Goal: Task Accomplishment & Management: Complete application form

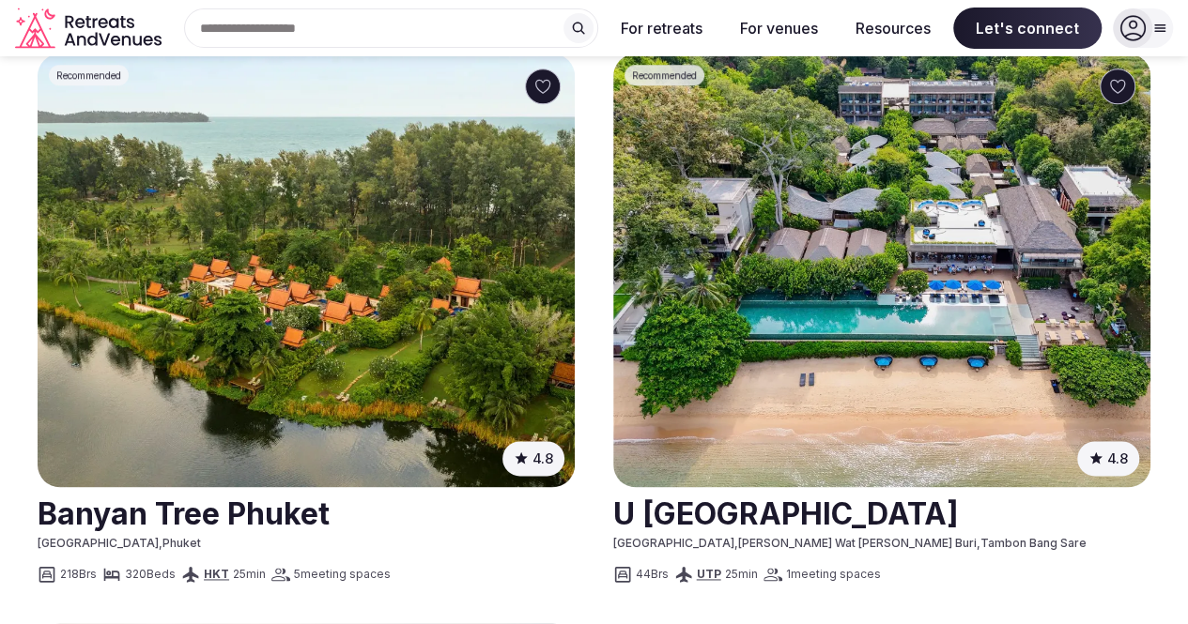
scroll to position [967, 0]
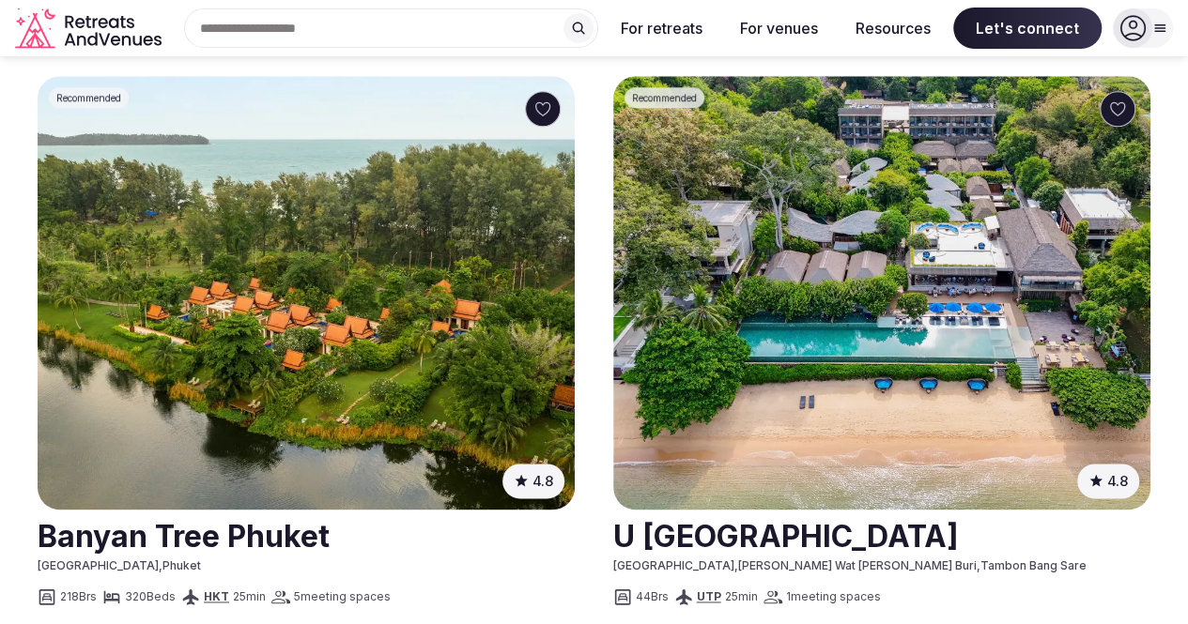
click at [254, 176] on img at bounding box center [306, 293] width 537 height 434
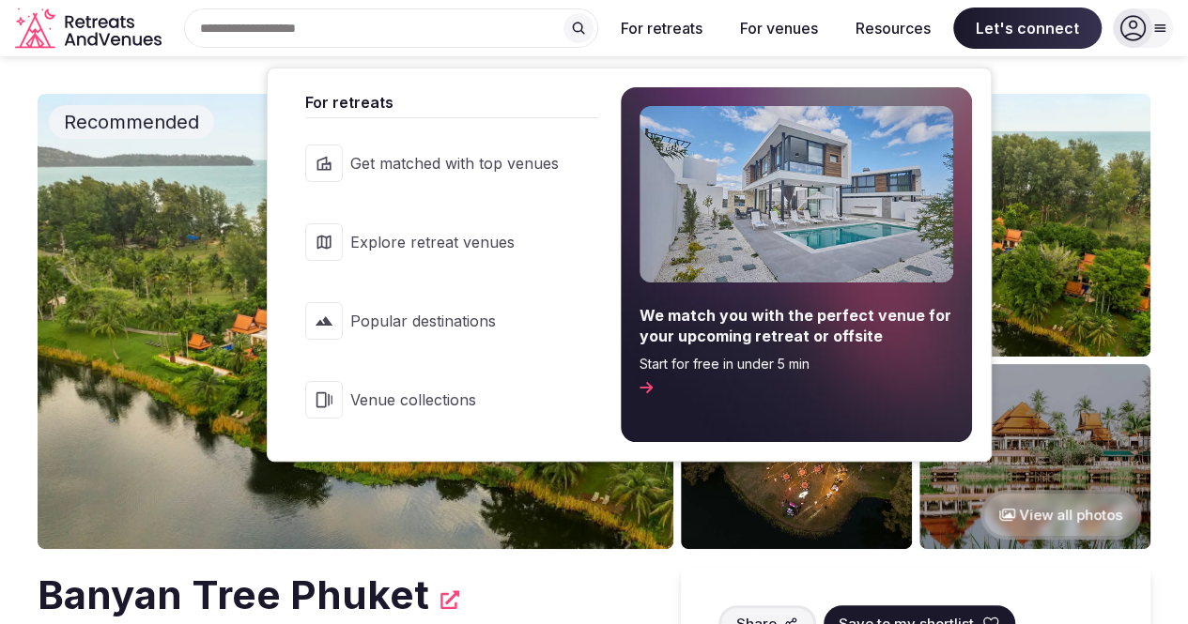
click at [689, 33] on button "For retreats" at bounding box center [662, 28] width 112 height 41
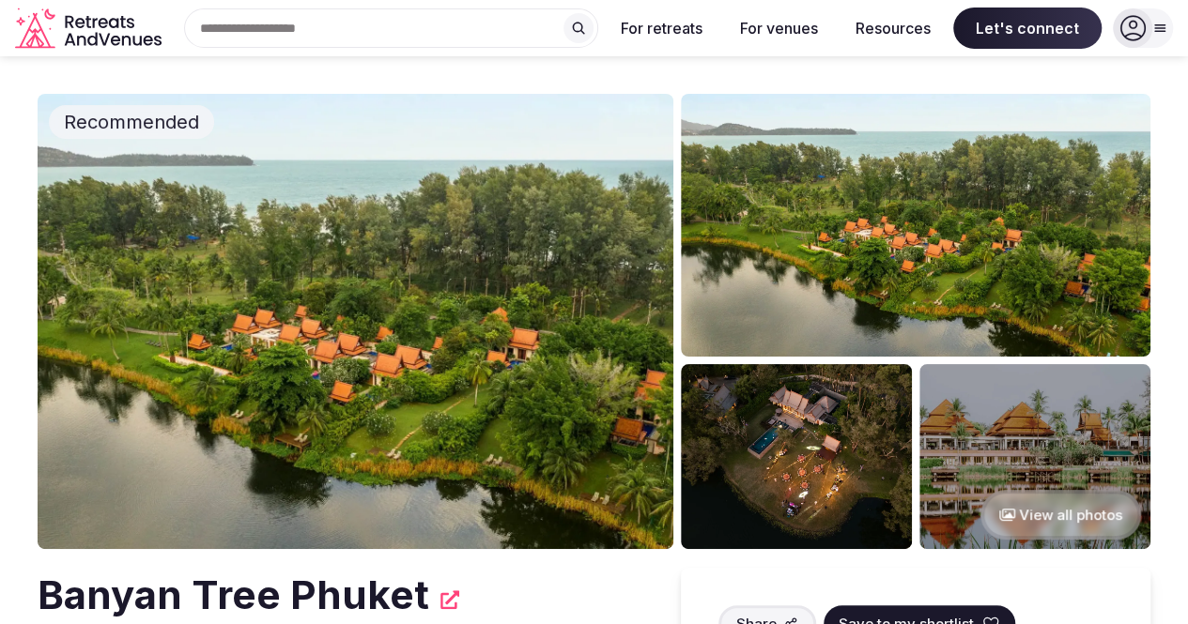
click at [659, 39] on button "For retreats" at bounding box center [662, 28] width 112 height 41
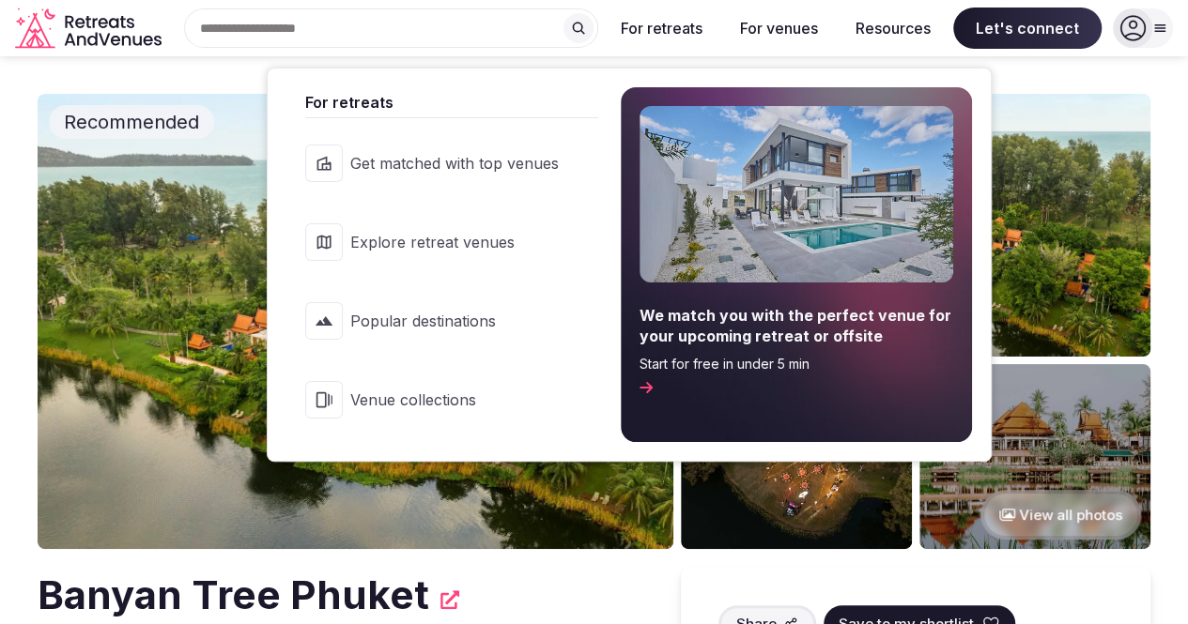
click at [513, 175] on link "Get matched with top venues" at bounding box center [442, 163] width 312 height 75
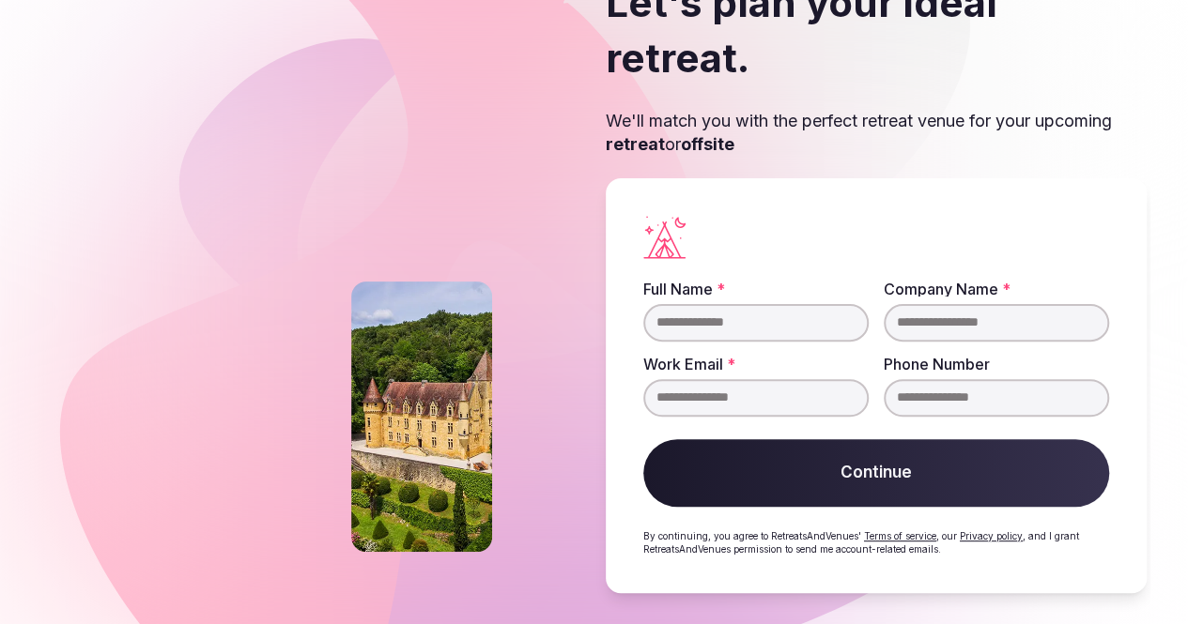
scroll to position [133, 0]
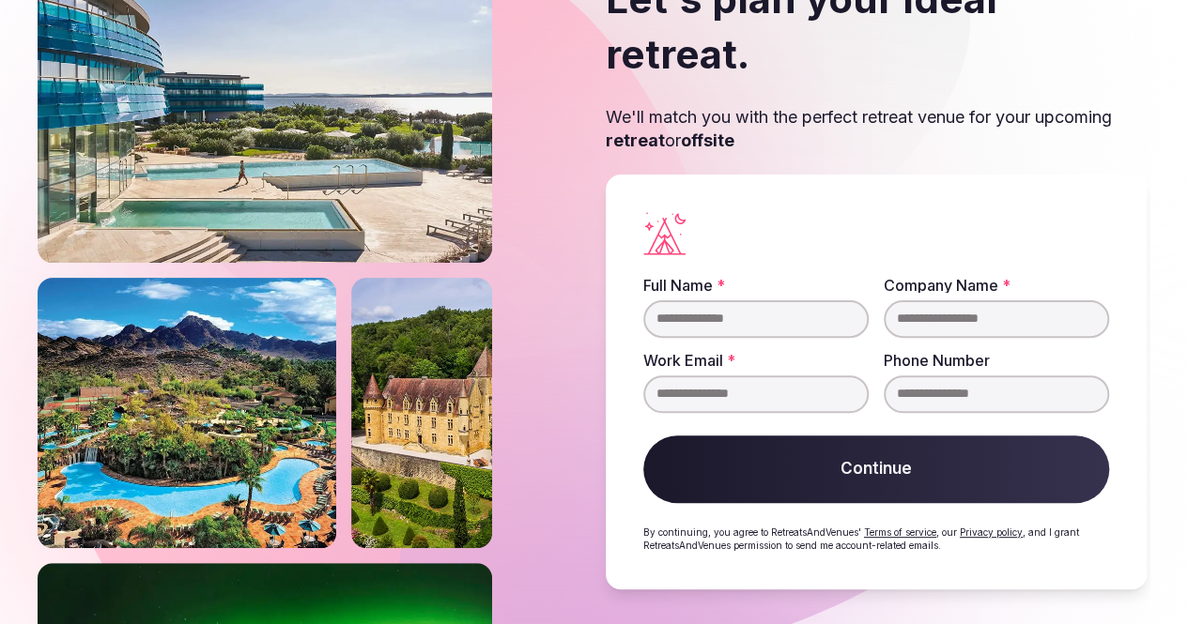
click at [778, 321] on input "Full Name *" at bounding box center [755, 320] width 225 height 38
type input "*********"
click at [903, 330] on input "Company Name *" at bounding box center [996, 320] width 225 height 38
type input "**********"
click at [680, 393] on input "Work Email *" at bounding box center [755, 395] width 225 height 38
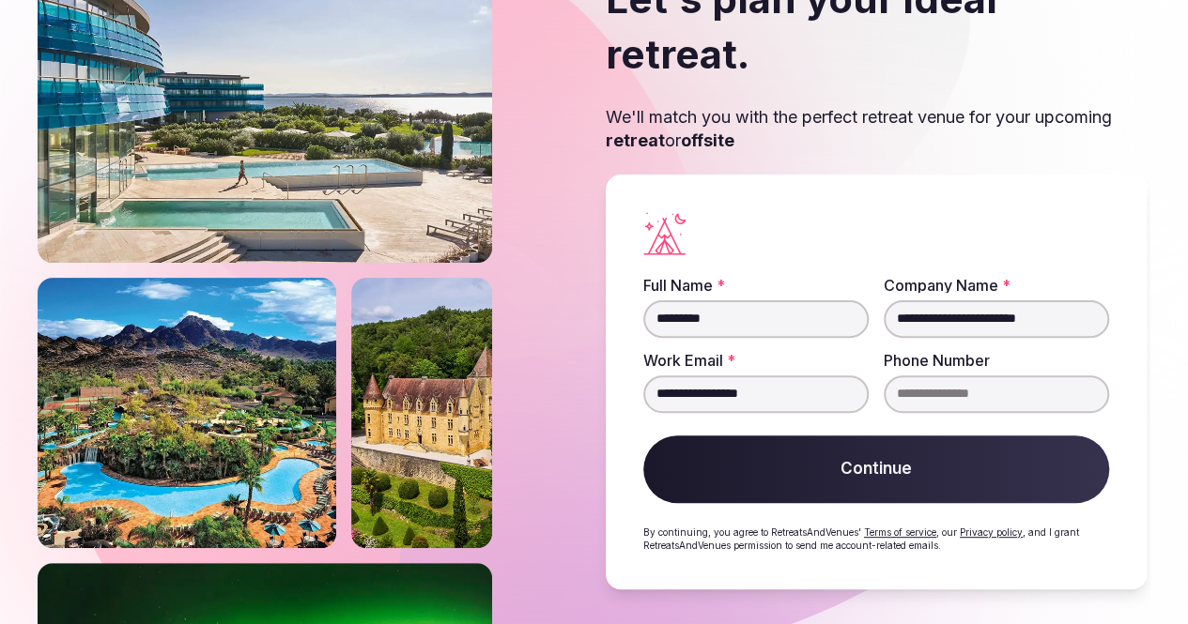
type input "**********"
click at [946, 393] on input "Phone Number" at bounding box center [996, 395] width 225 height 38
type input "**********"
click at [875, 470] on button "Continue" at bounding box center [876, 470] width 466 height 68
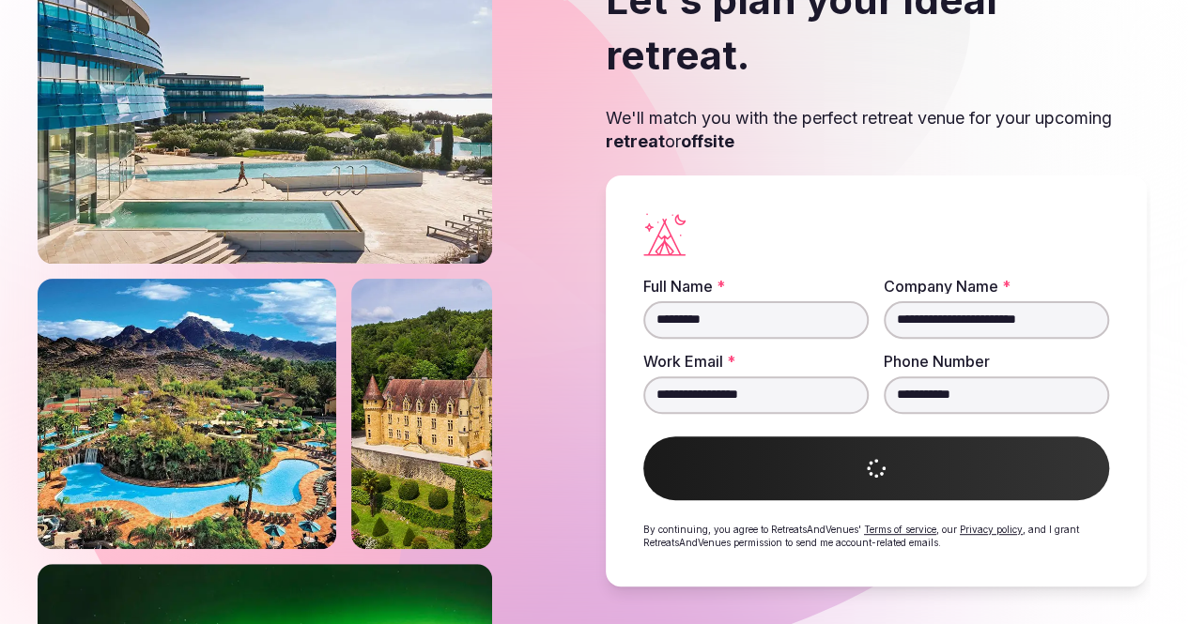
scroll to position [130, 0]
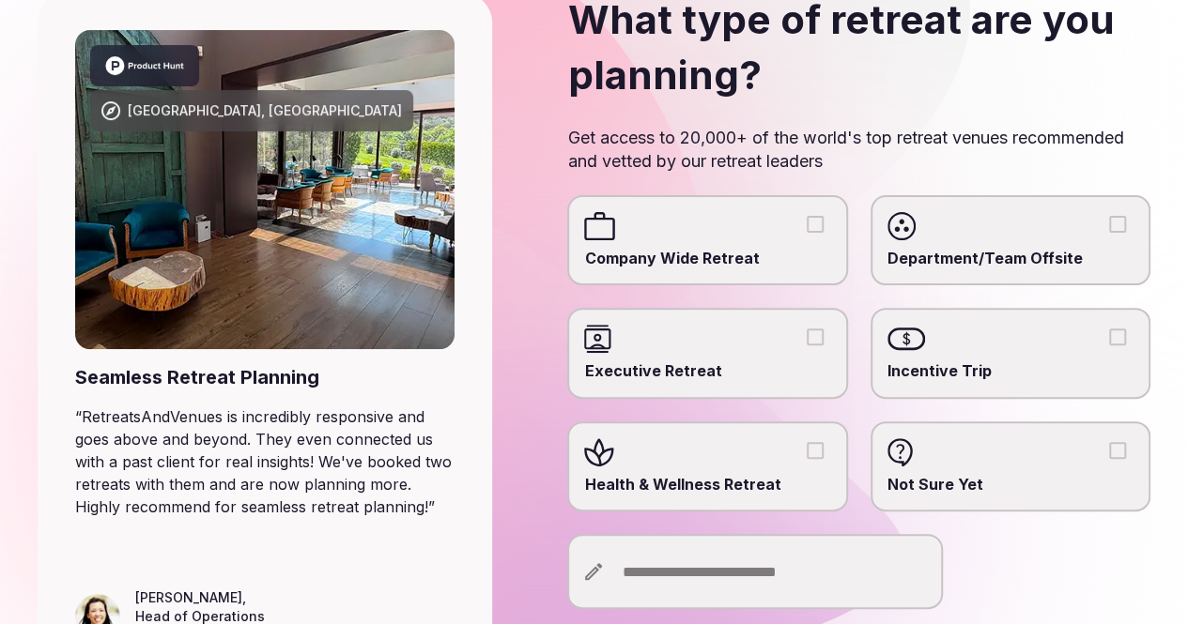
scroll to position [188, 0]
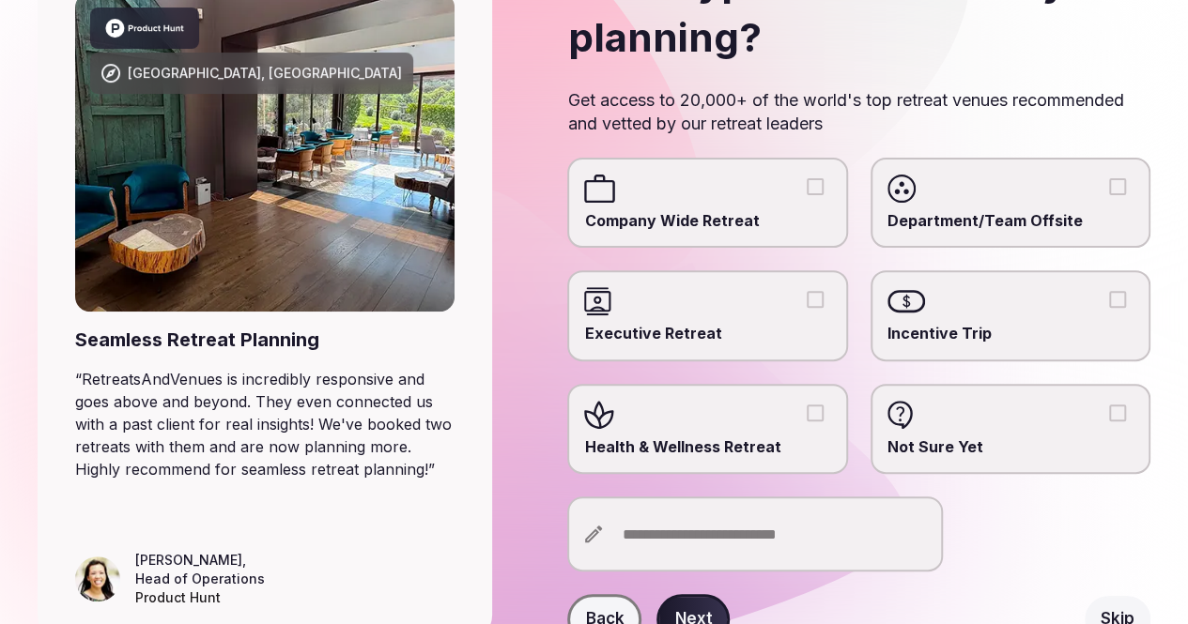
click at [723, 330] on span "Executive Retreat" at bounding box center [707, 333] width 246 height 21
click at [807, 308] on button "Executive Retreat" at bounding box center [815, 299] width 17 height 17
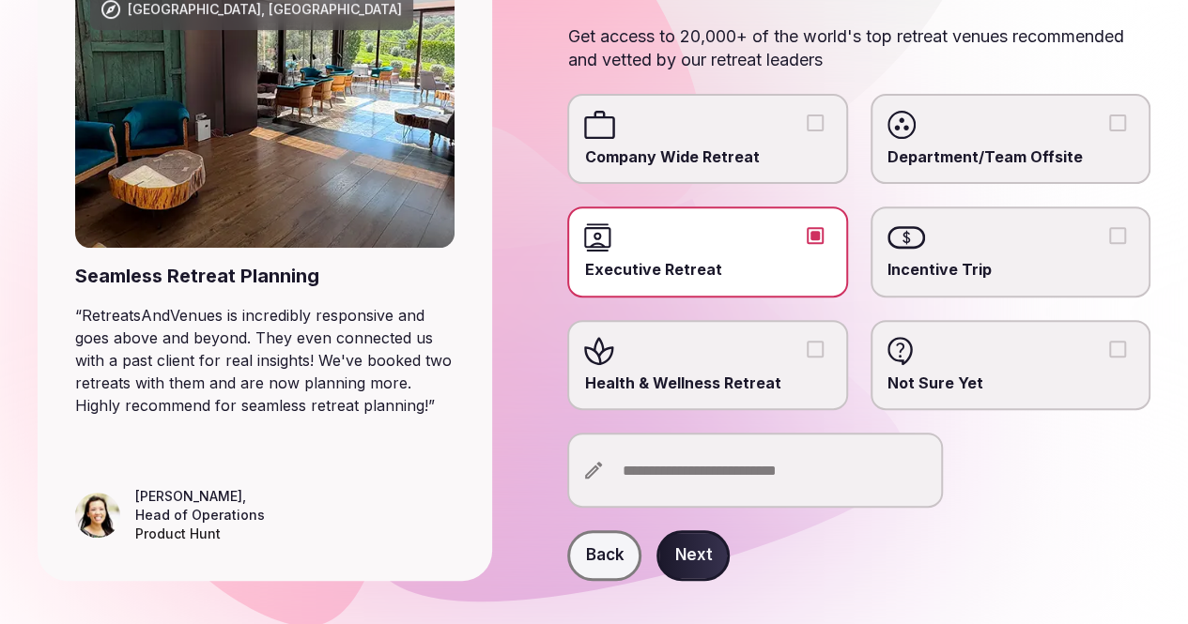
scroll to position [280, 0]
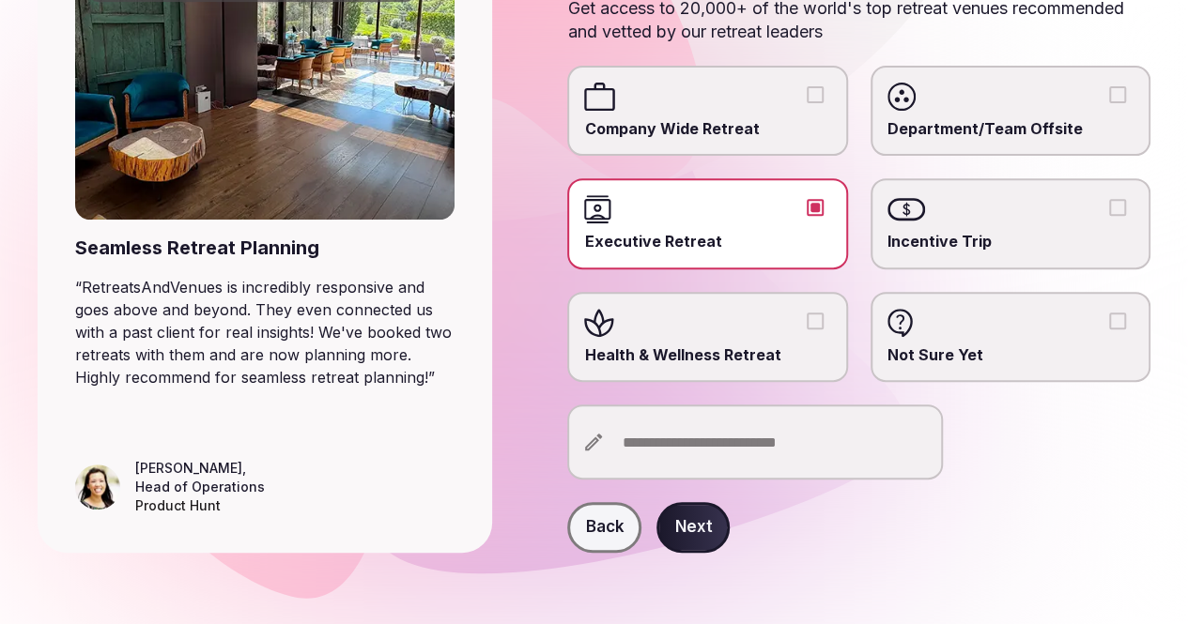
click at [744, 456] on input "text" at bounding box center [755, 442] width 376 height 75
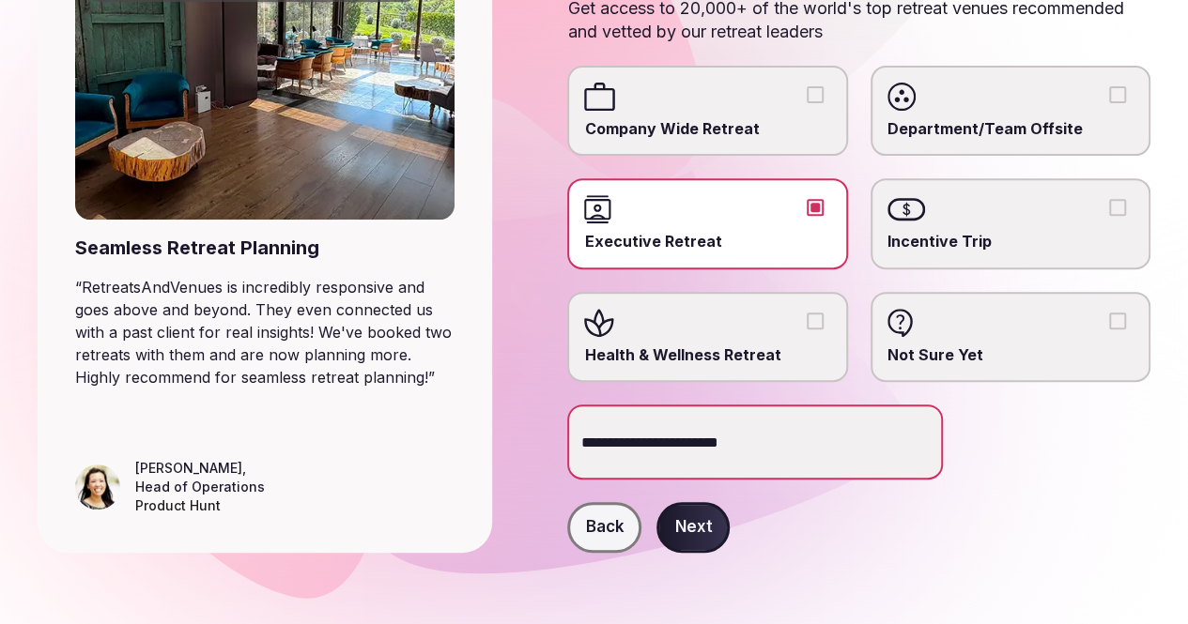
type input "**********"
click at [689, 527] on button "Next" at bounding box center [692, 527] width 73 height 51
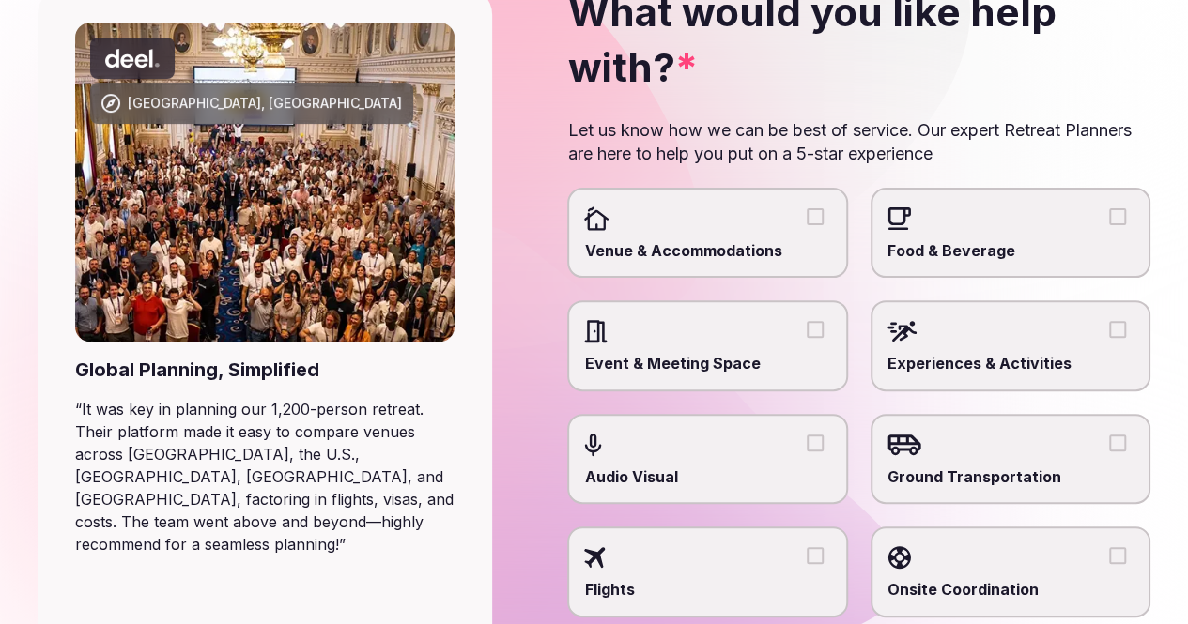
scroll to position [188, 0]
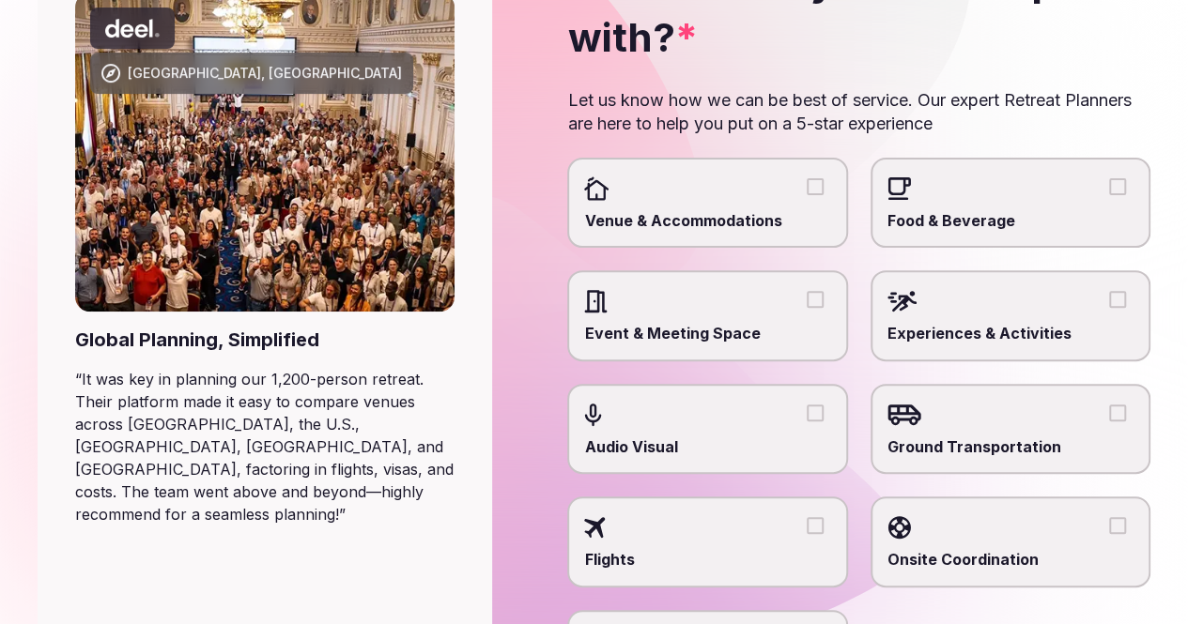
click at [807, 195] on button "Venue & Accommodations" at bounding box center [815, 186] width 17 height 17
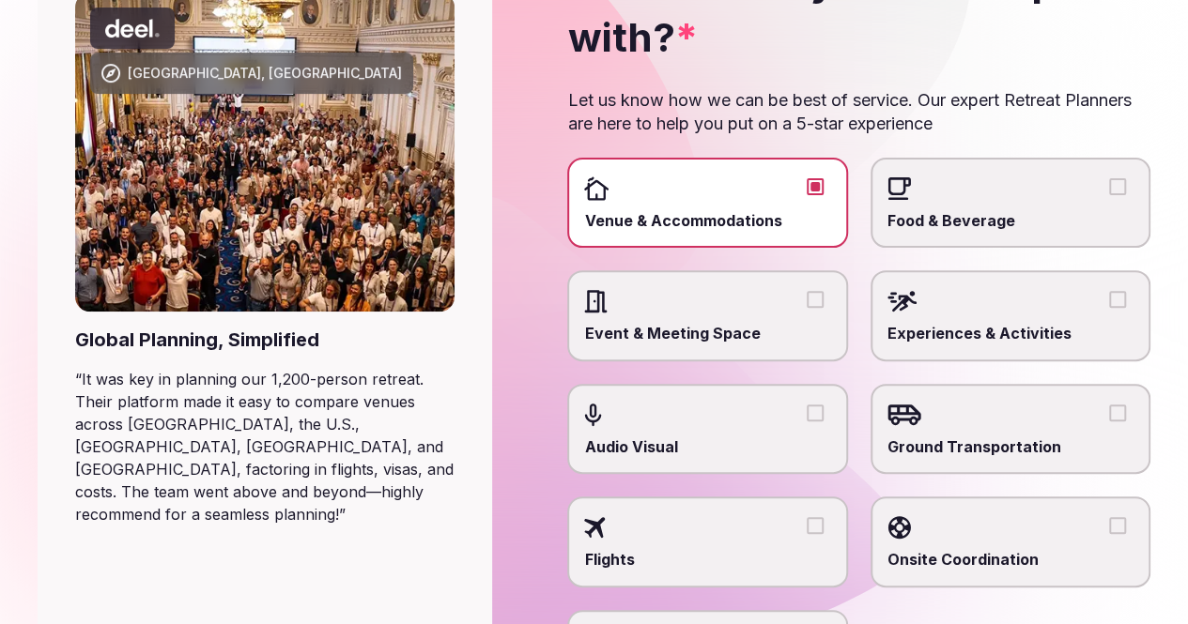
click at [1109, 308] on button "Experiences & Activities" at bounding box center [1117, 299] width 17 height 17
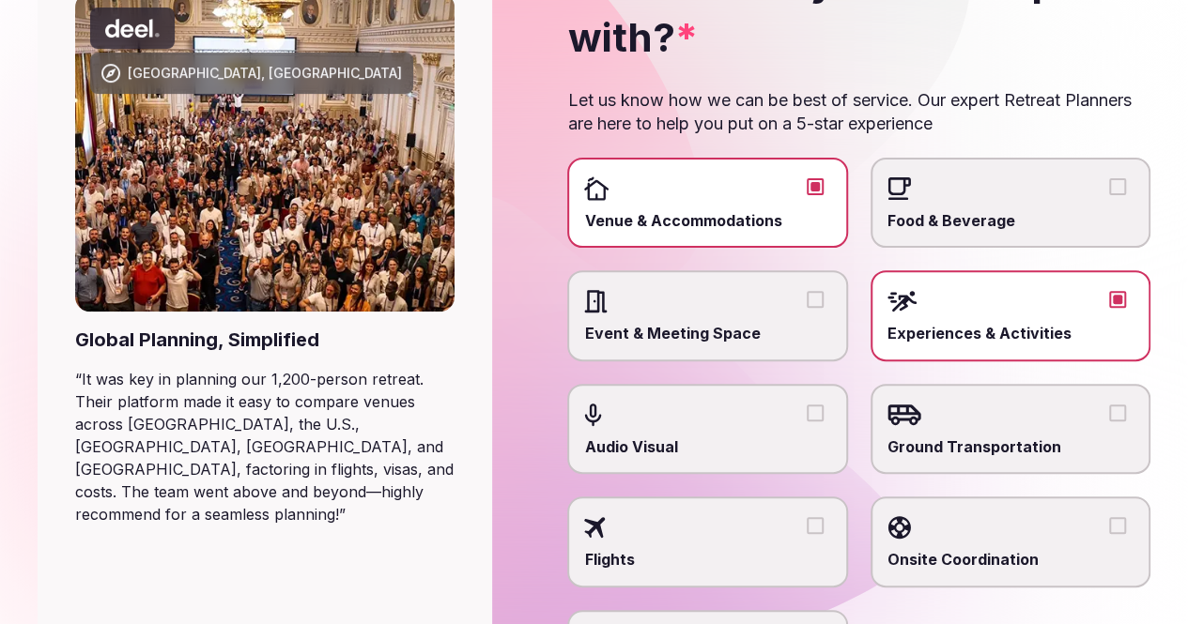
drag, startPoint x: 1040, startPoint y: 341, endPoint x: 1072, endPoint y: 360, distance: 37.0
click at [1078, 345] on section "[GEOGRAPHIC_DATA], [GEOGRAPHIC_DATA] Global Planning, Simplified “ It was key i…" at bounding box center [594, 364] width 1188 height 969
click at [1109, 517] on button "Onsite Coordination" at bounding box center [1117, 525] width 17 height 17
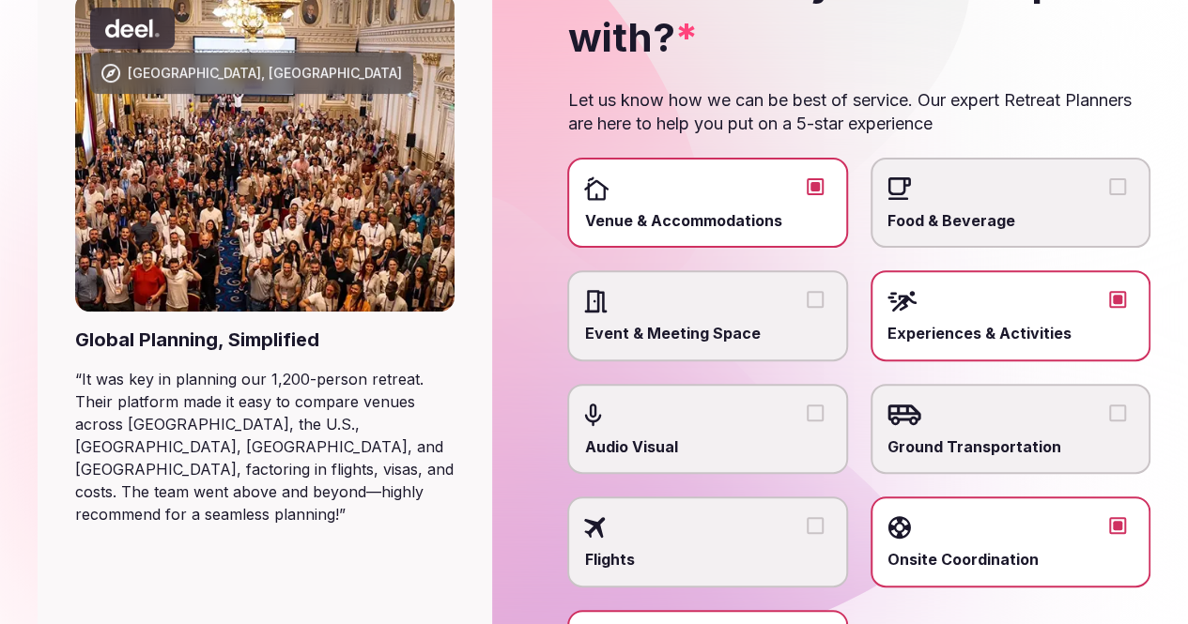
click at [824, 291] on button "Event & Meeting Space" at bounding box center [815, 299] width 17 height 17
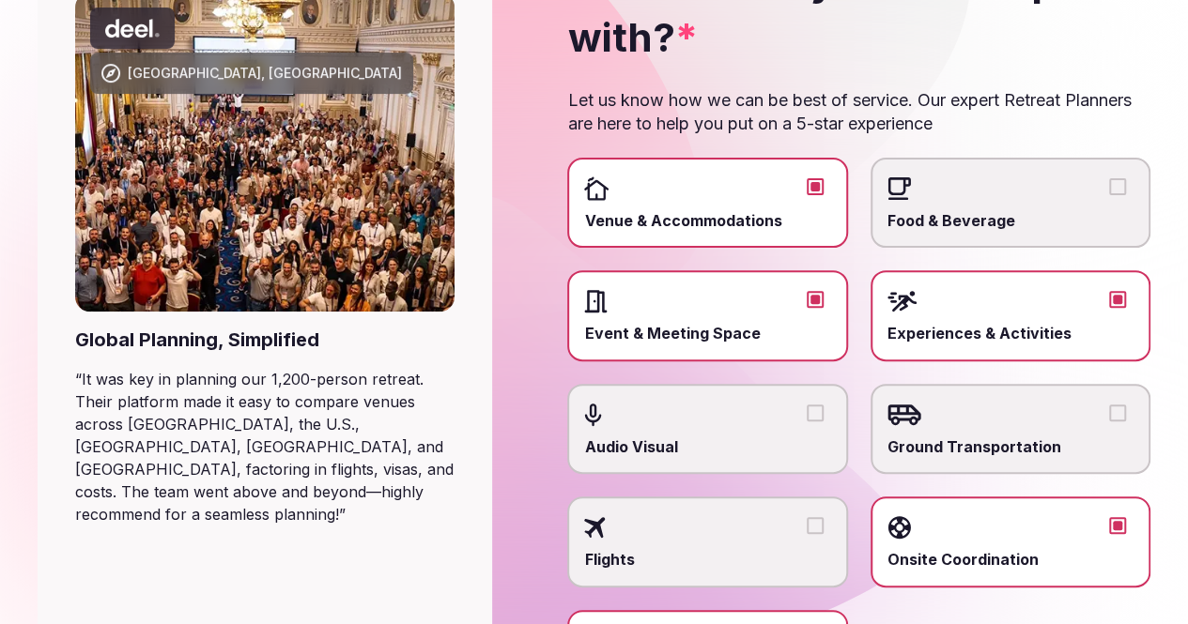
click at [1109, 405] on button "Ground Transportation" at bounding box center [1117, 413] width 17 height 17
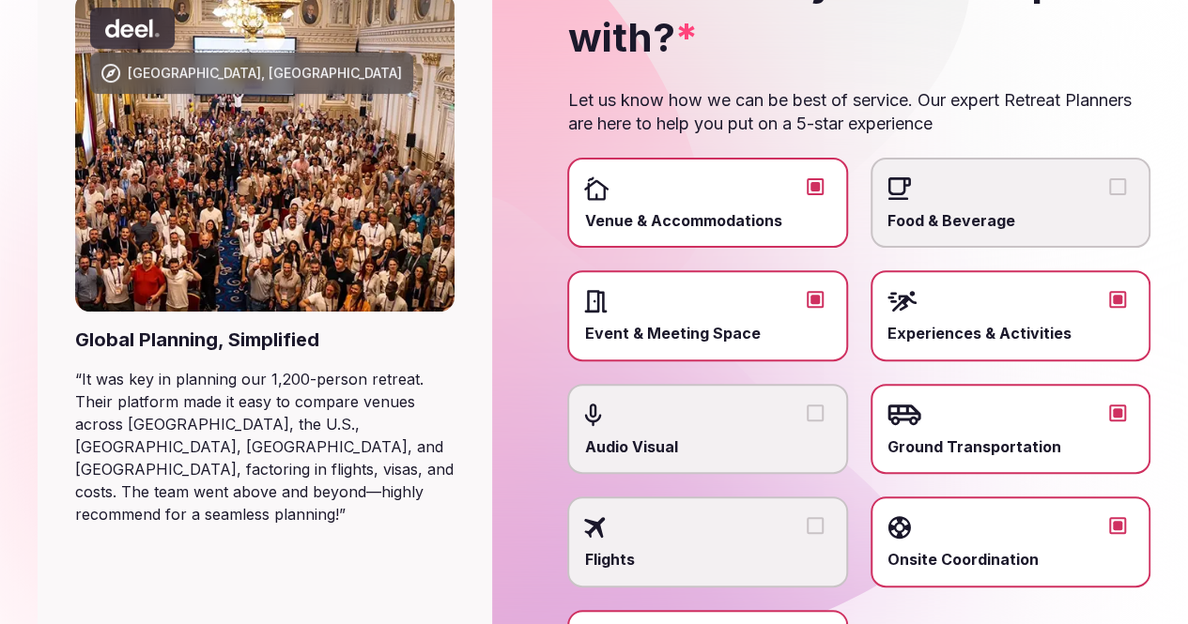
click at [1109, 195] on button "Food & Beverage" at bounding box center [1117, 186] width 17 height 17
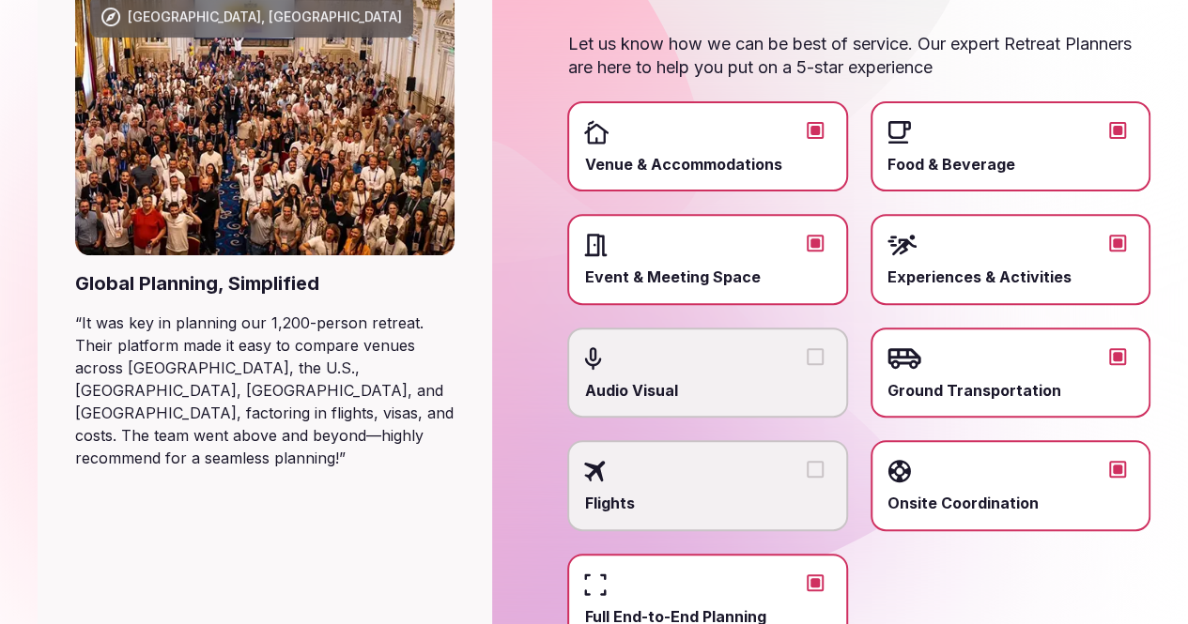
scroll to position [272, 0]
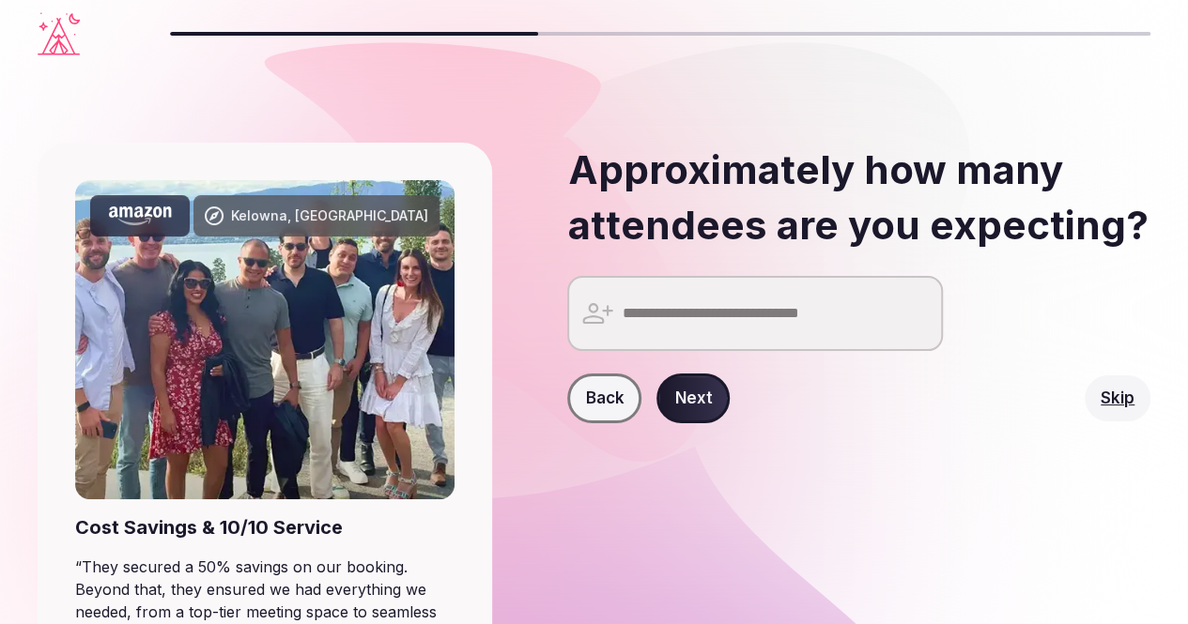
click at [746, 351] on input "number" at bounding box center [755, 313] width 376 height 75
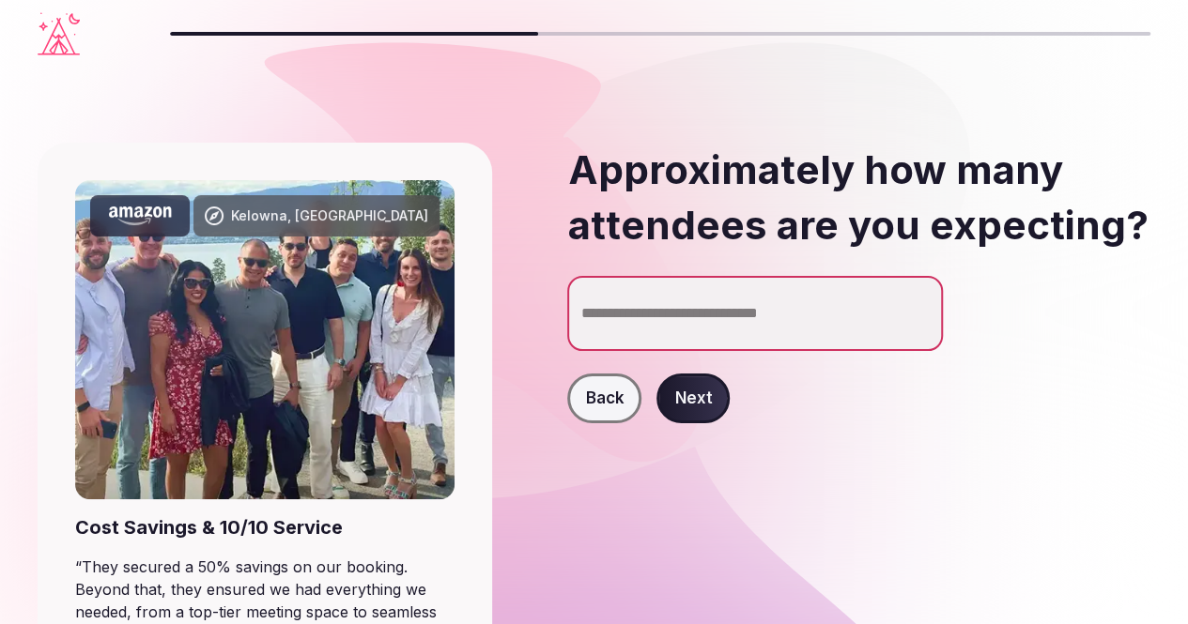
type input "**"
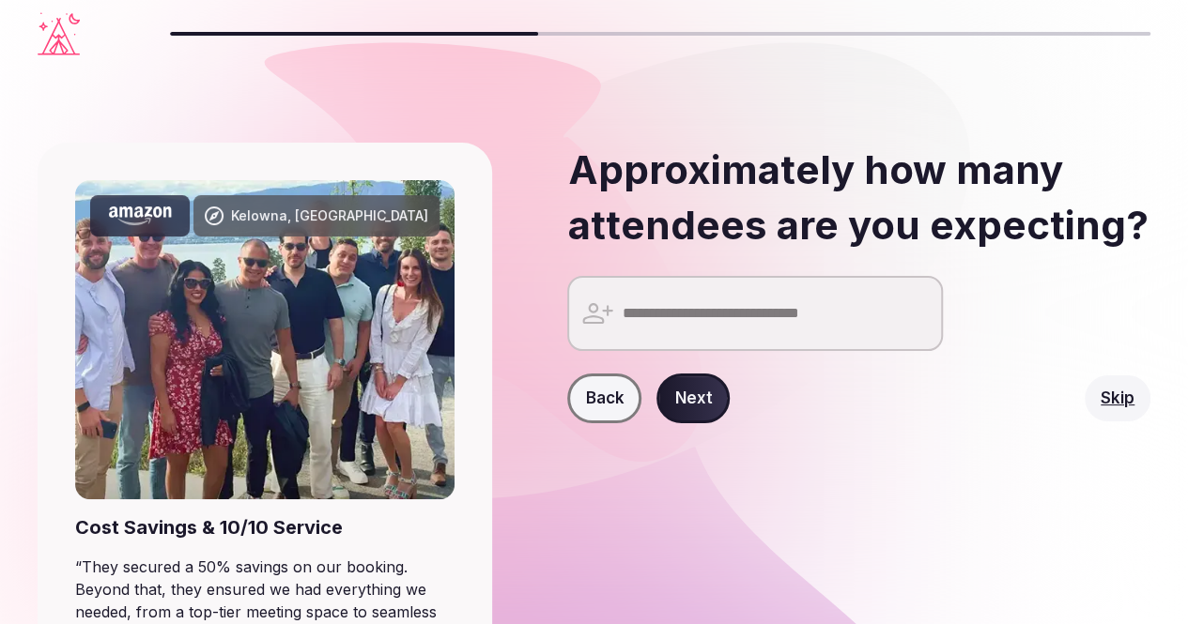
drag, startPoint x: 1032, startPoint y: 445, endPoint x: 541, endPoint y: 457, distance: 491.3
click at [541, 457] on div "Approximately how many attendees are you expecting? Back Next Skip" at bounding box center [828, 460] width 643 height 635
click at [696, 424] on button "Next" at bounding box center [692, 399] width 73 height 51
click at [689, 351] on input "number" at bounding box center [755, 313] width 376 height 75
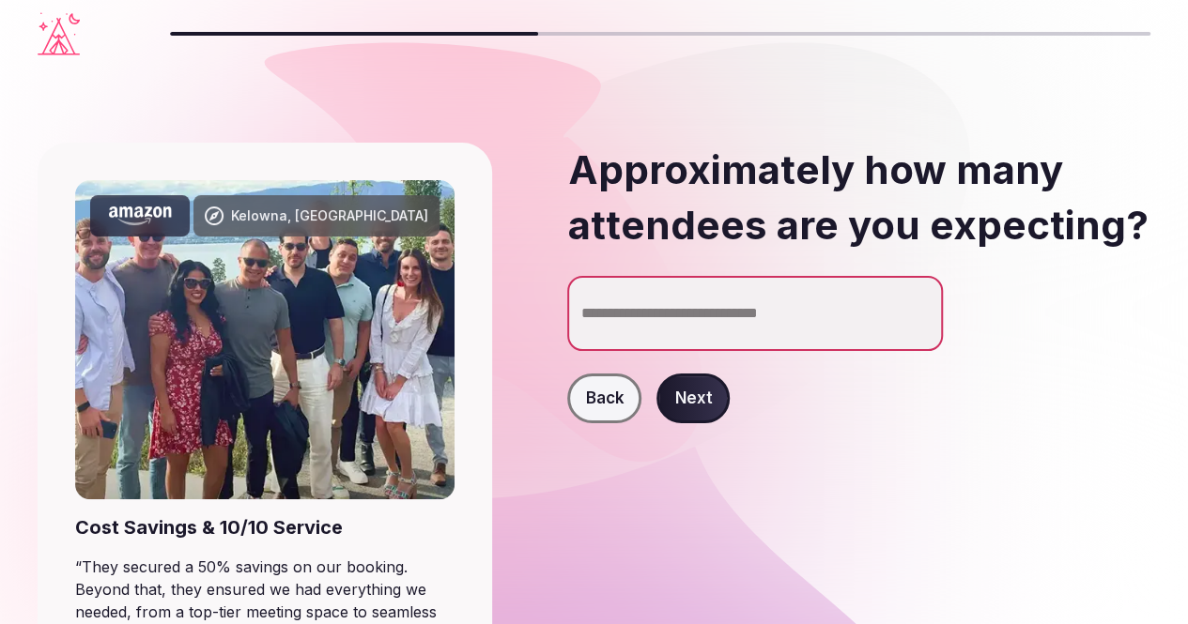
type input "**"
click at [703, 424] on button "Next" at bounding box center [692, 399] width 73 height 51
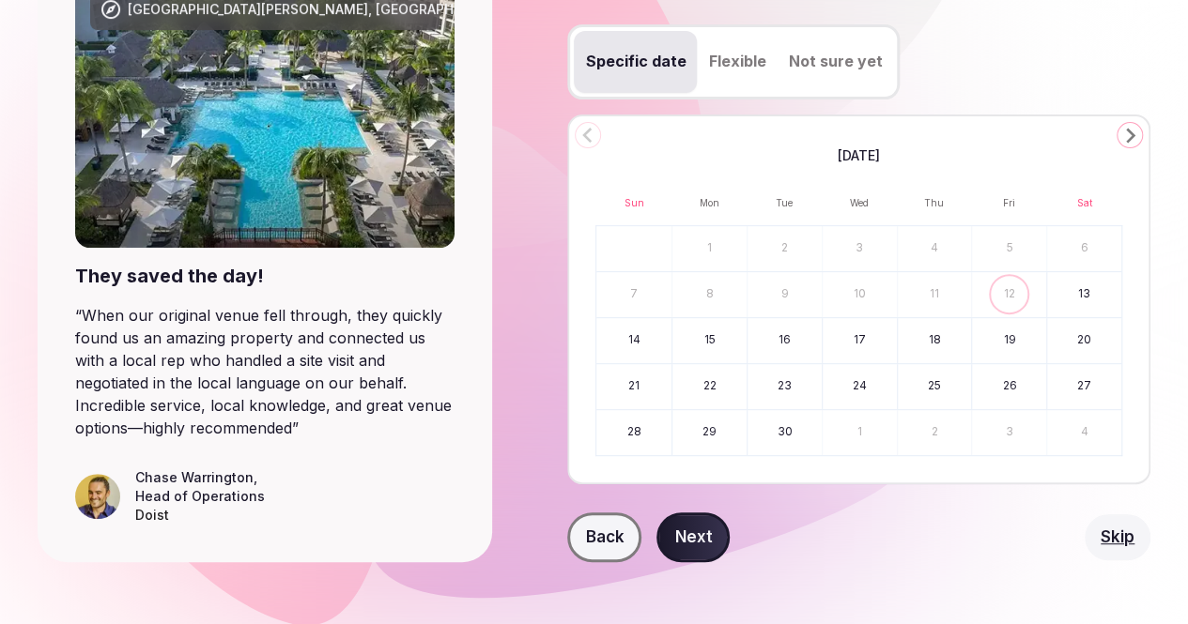
scroll to position [282, 0]
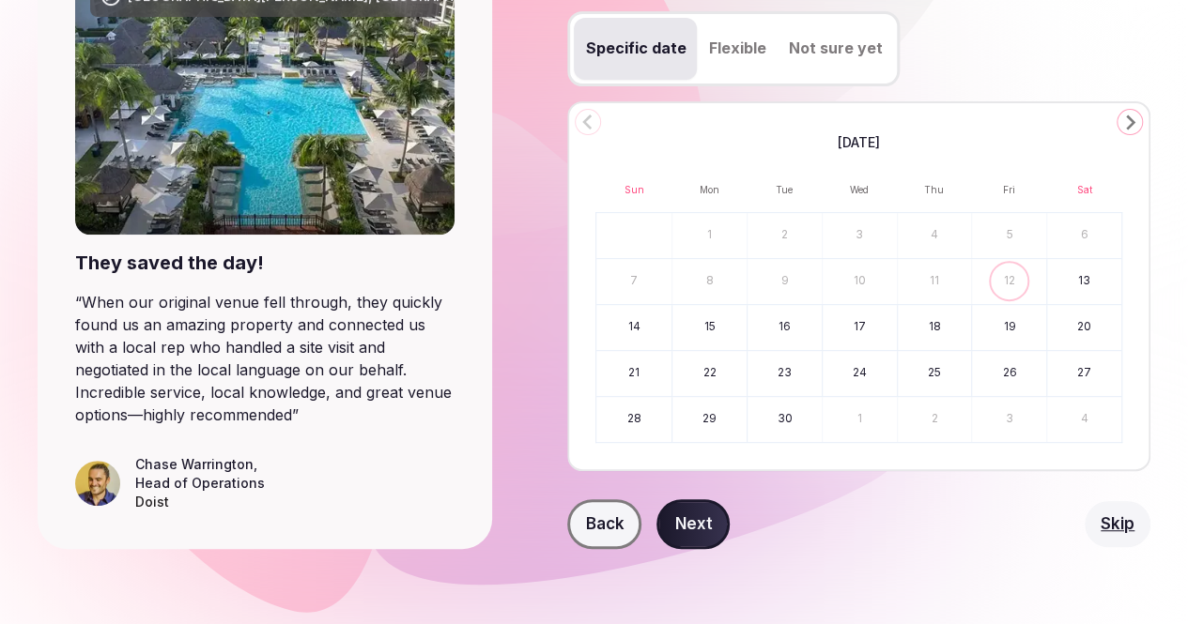
click at [1118, 133] on icon "Go to the Next Month" at bounding box center [1129, 122] width 23 height 23
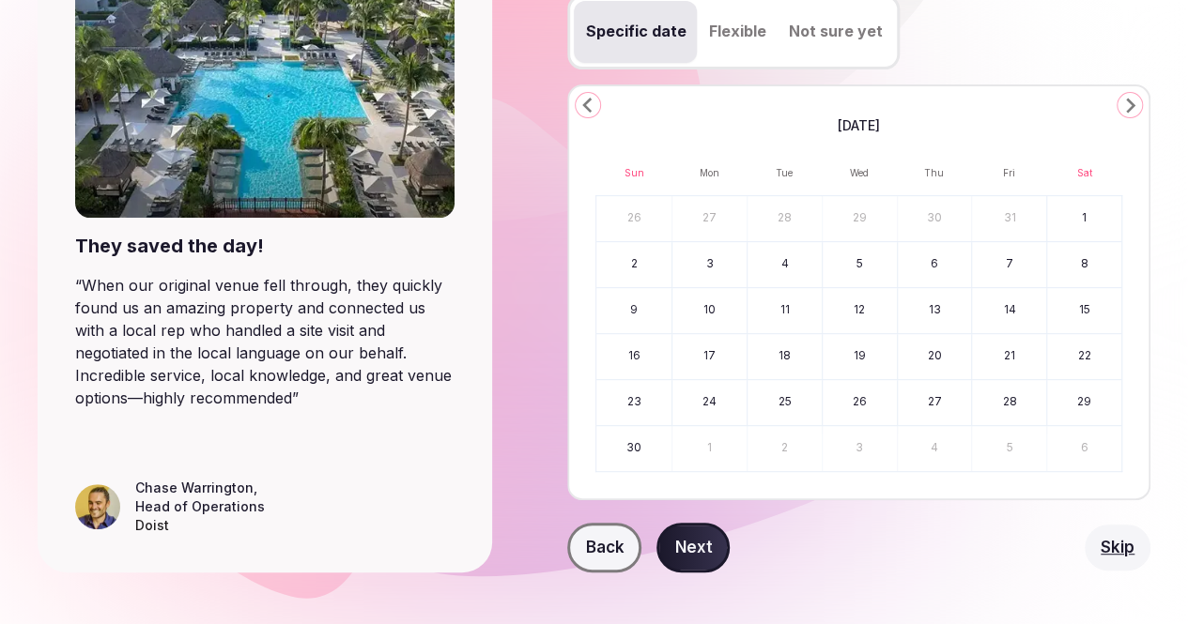
click at [687, 425] on button "24" at bounding box center [709, 402] width 74 height 45
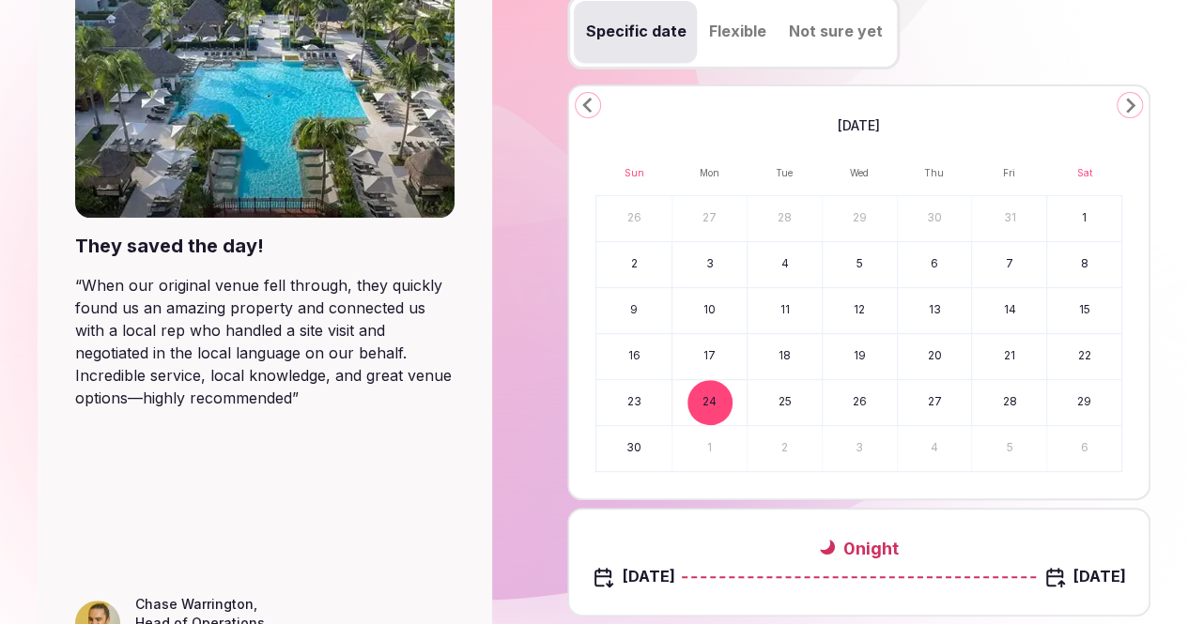
click at [972, 425] on button "28" at bounding box center [1009, 402] width 74 height 45
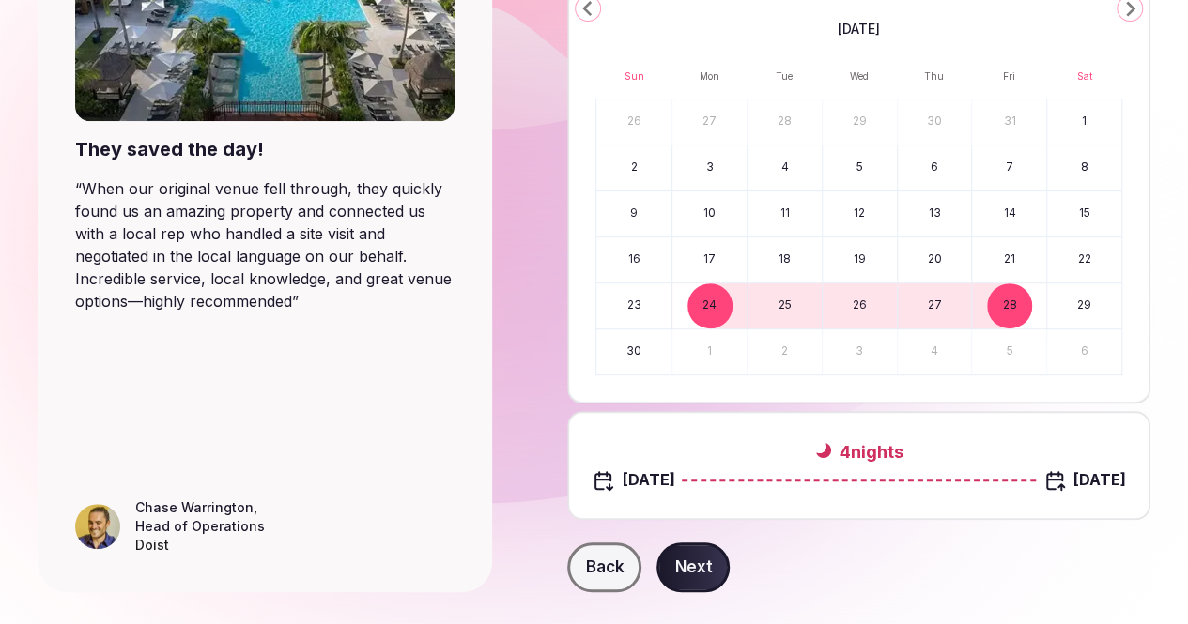
scroll to position [470, 0]
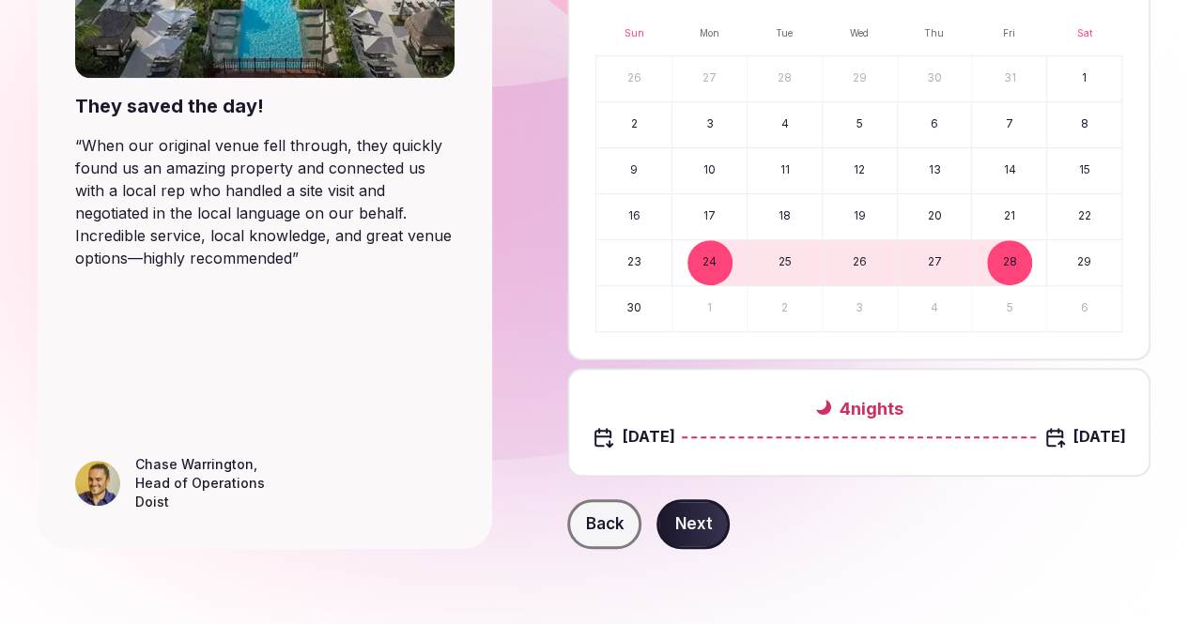
click at [706, 523] on button "Next" at bounding box center [692, 525] width 73 height 51
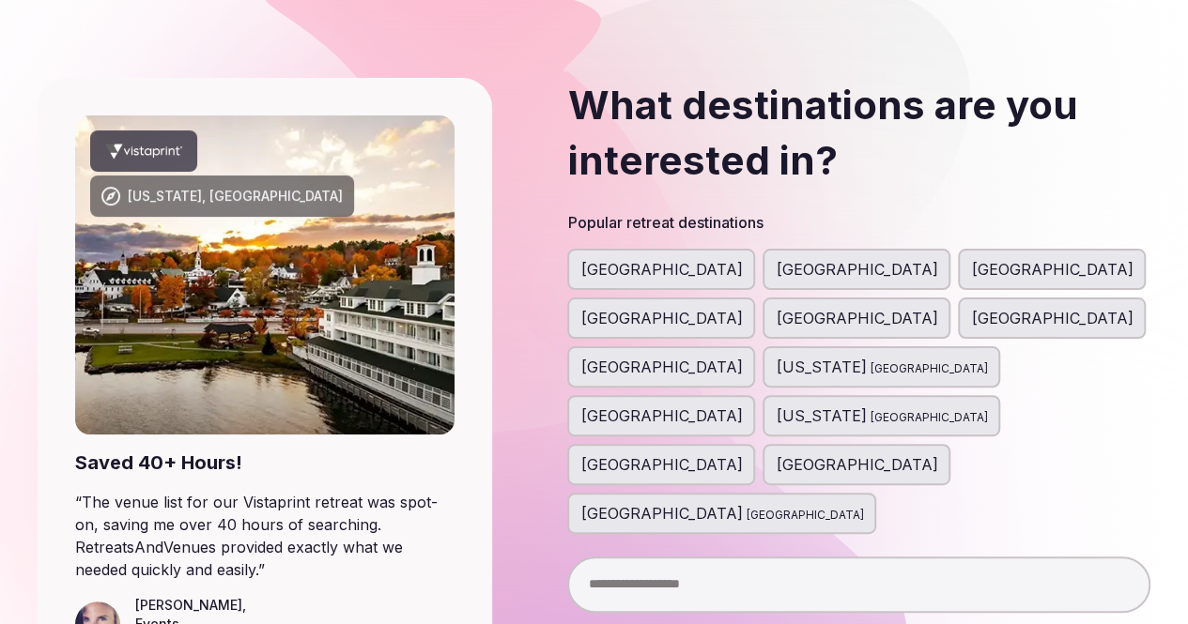
scroll to position [94, 0]
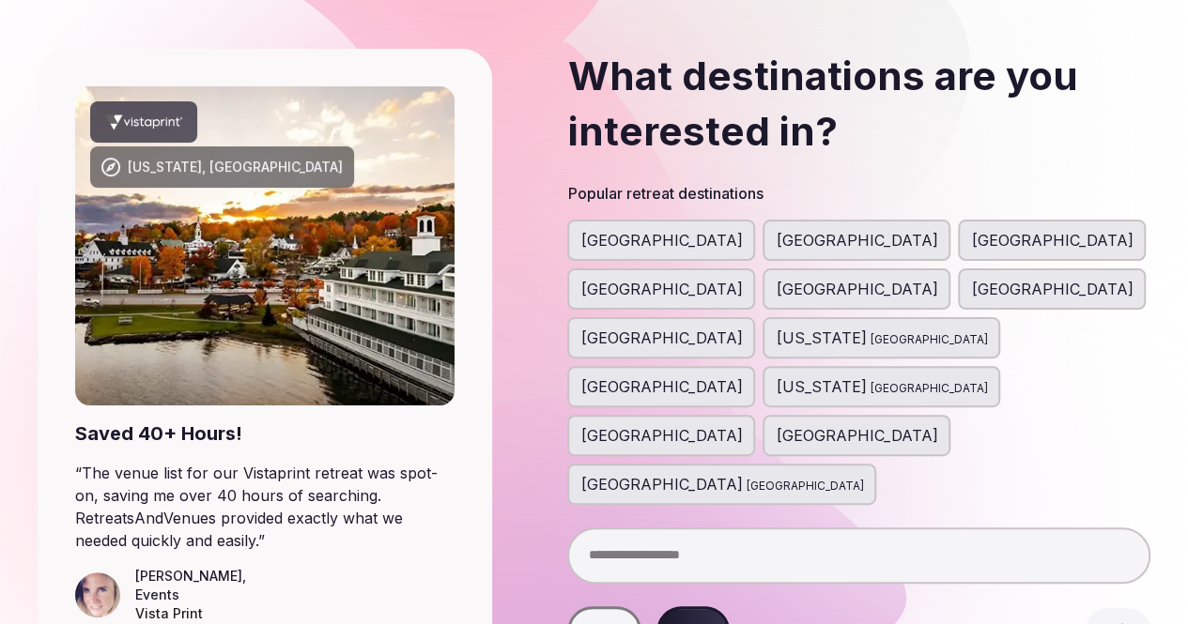
click at [725, 528] on input "text" at bounding box center [858, 556] width 583 height 56
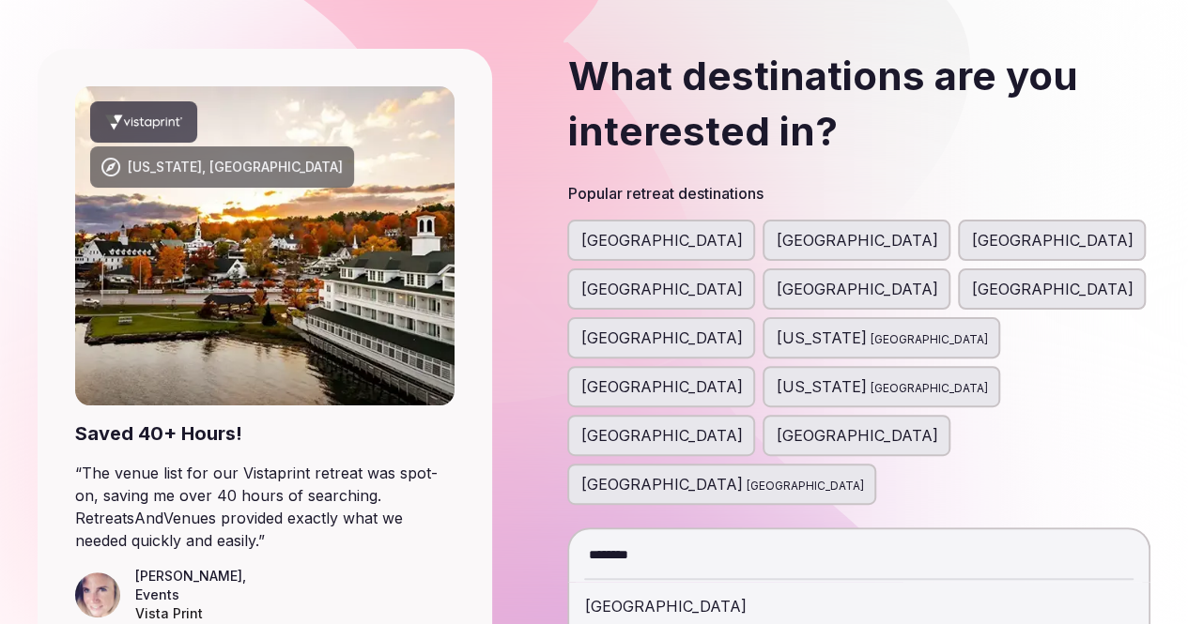
type input "********"
click at [717, 584] on div "[GEOGRAPHIC_DATA]" at bounding box center [858, 606] width 549 height 45
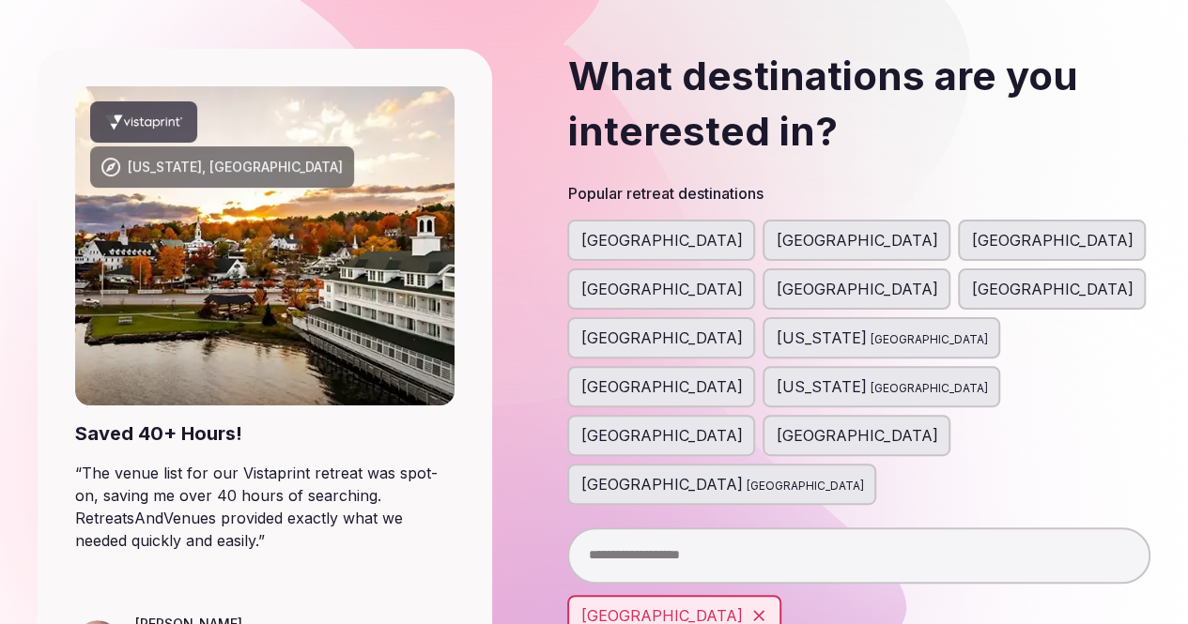
click at [729, 528] on input "text" at bounding box center [858, 556] width 583 height 56
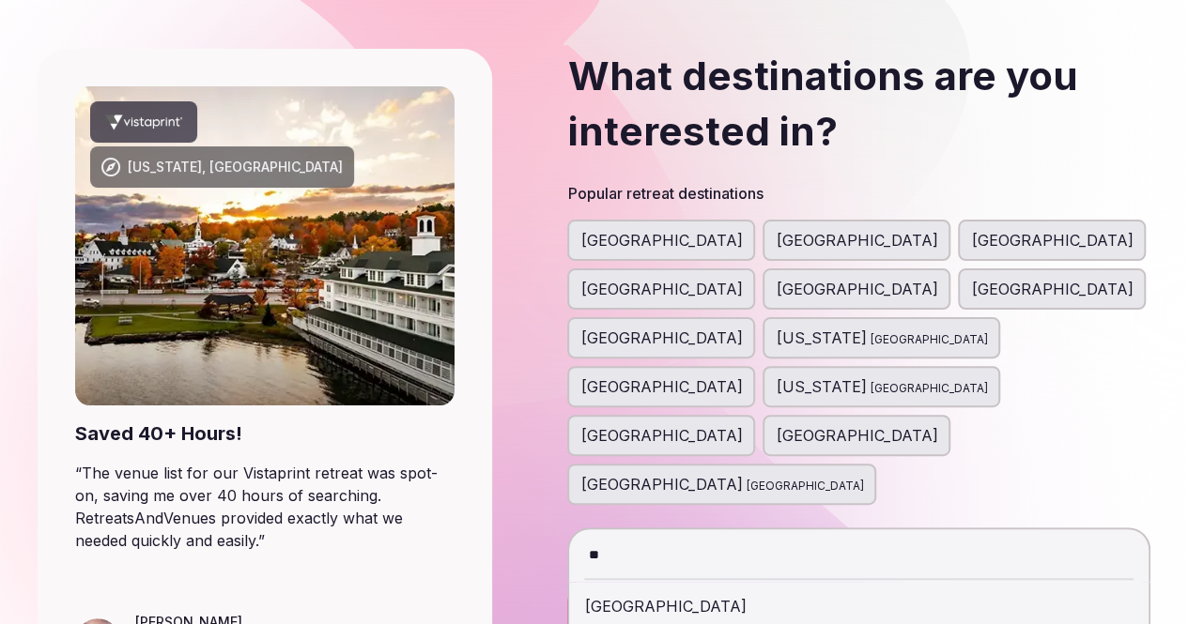
type input "*"
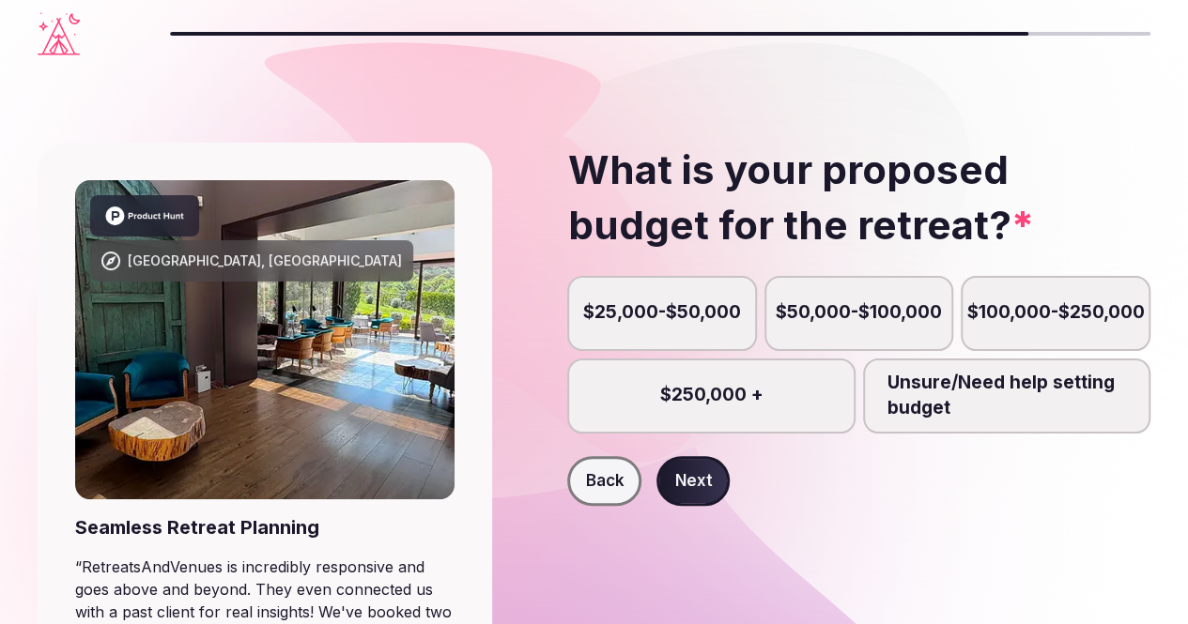
click at [757, 351] on label "$25,000-$50,000" at bounding box center [662, 313] width 190 height 75
click at [681, 332] on button "$25,000-$50,000" at bounding box center [671, 323] width 19 height 19
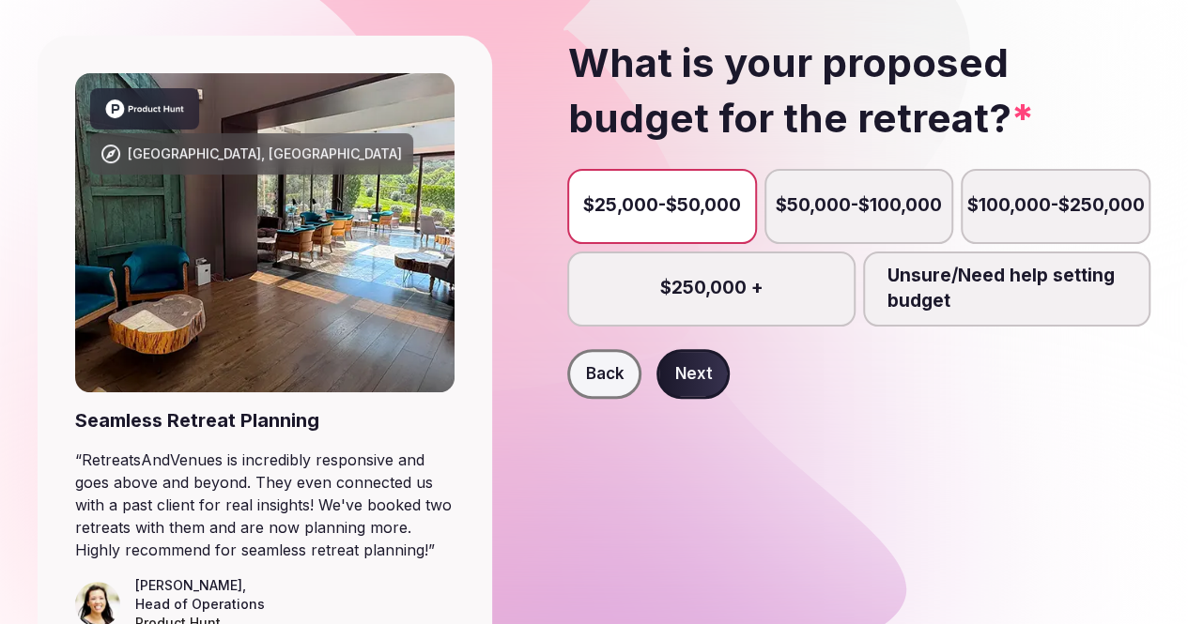
scroll to position [188, 0]
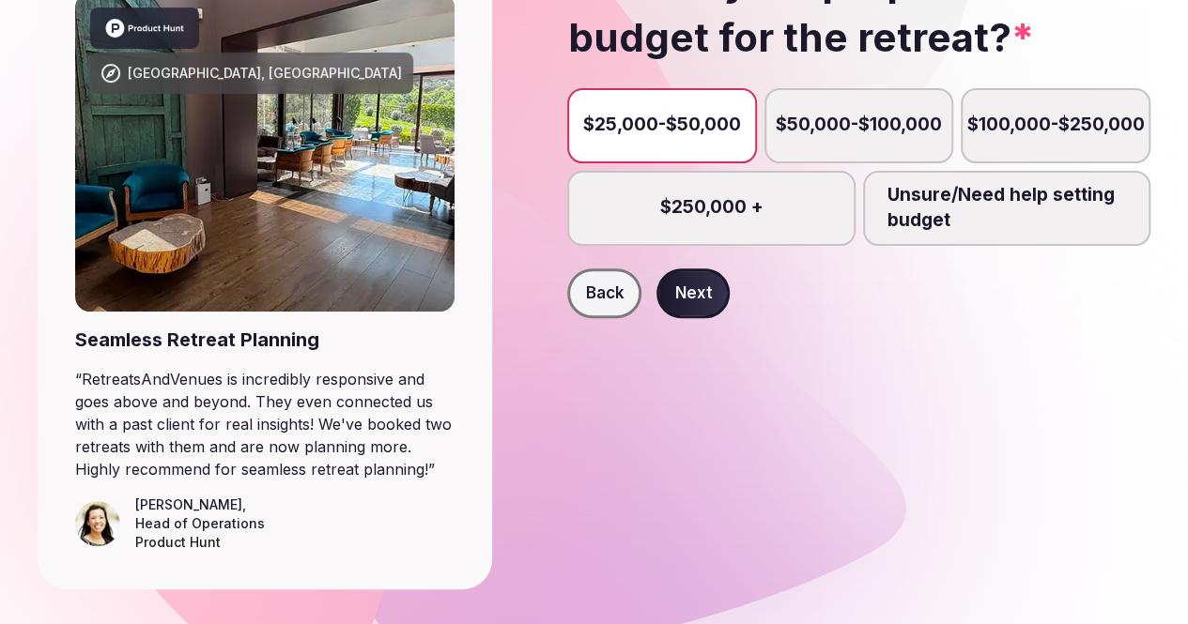
click at [703, 319] on button "Next" at bounding box center [692, 294] width 73 height 51
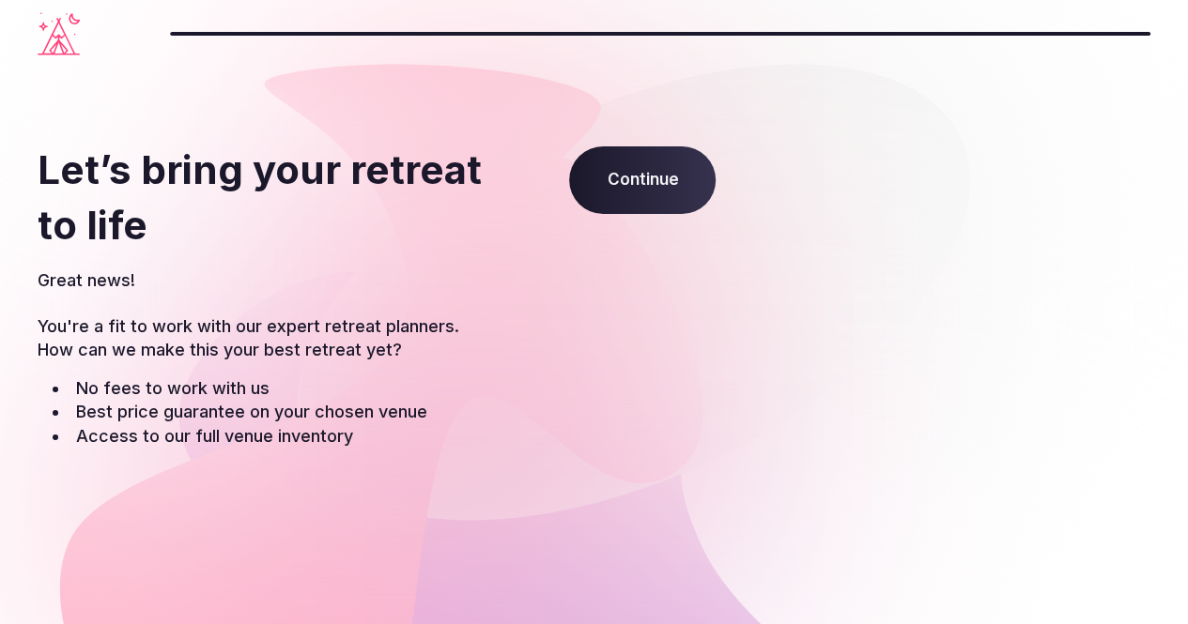
click at [661, 183] on span "Continue" at bounding box center [642, 180] width 146 height 68
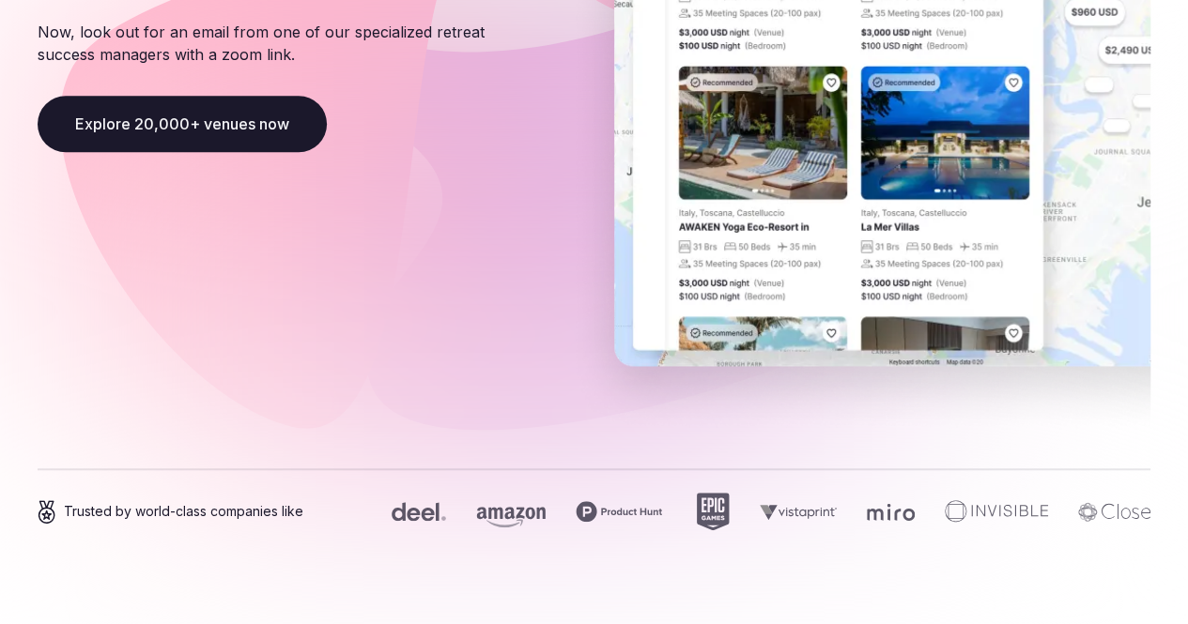
scroll to position [511, 0]
